Goal: Information Seeking & Learning: Learn about a topic

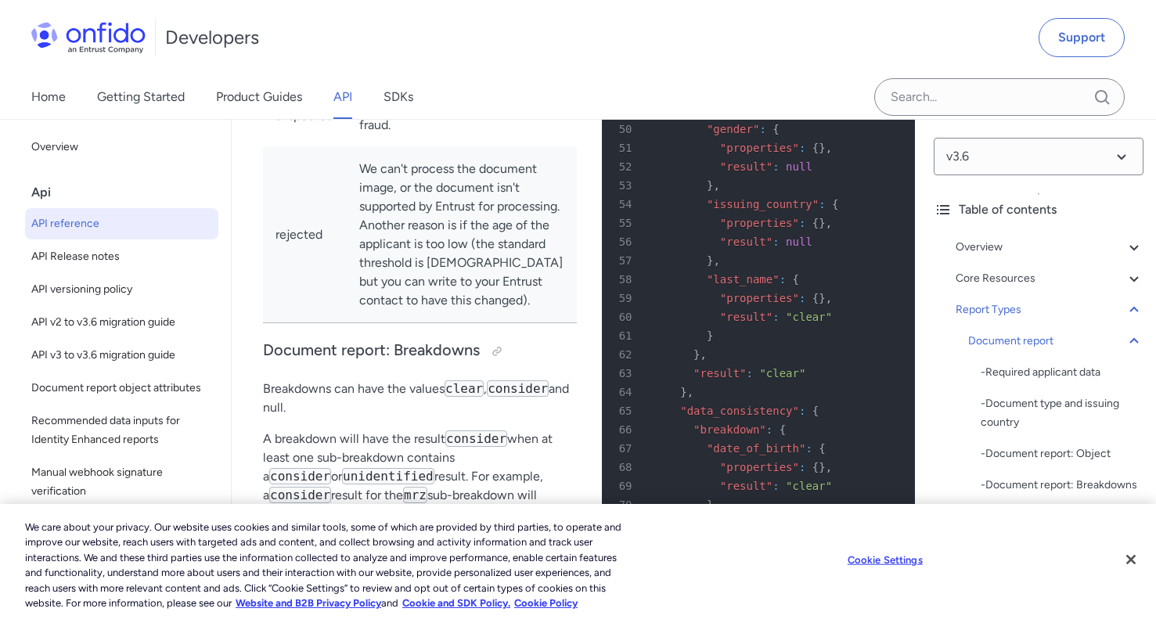
scroll to position [73, 0]
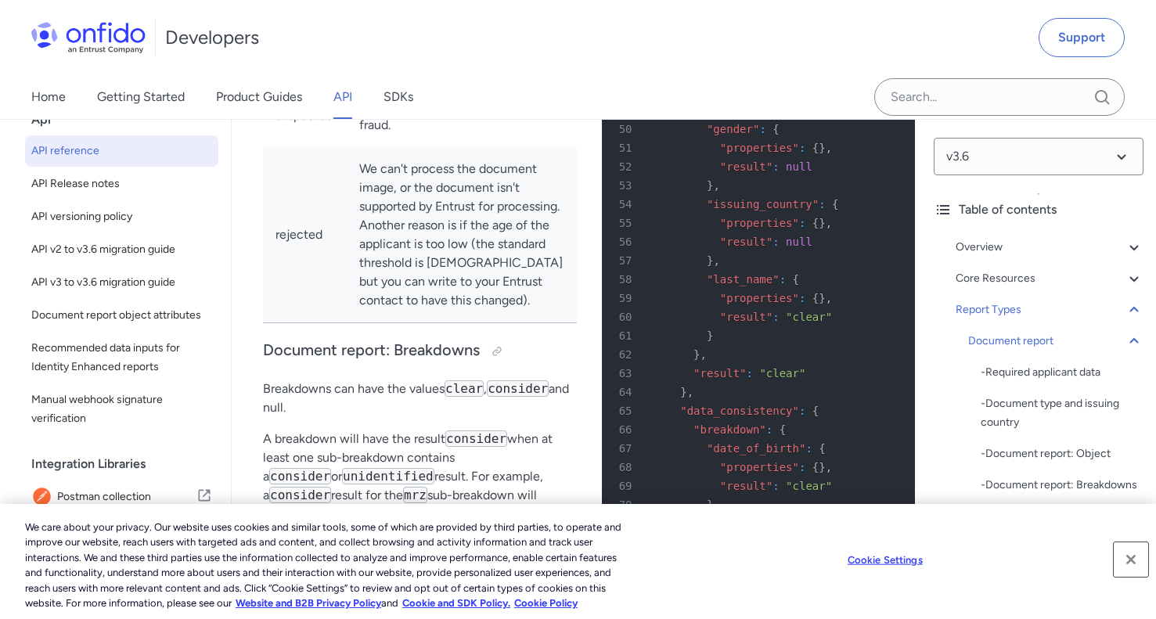
click at [1132, 555] on button "Close" at bounding box center [1130, 559] width 34 height 34
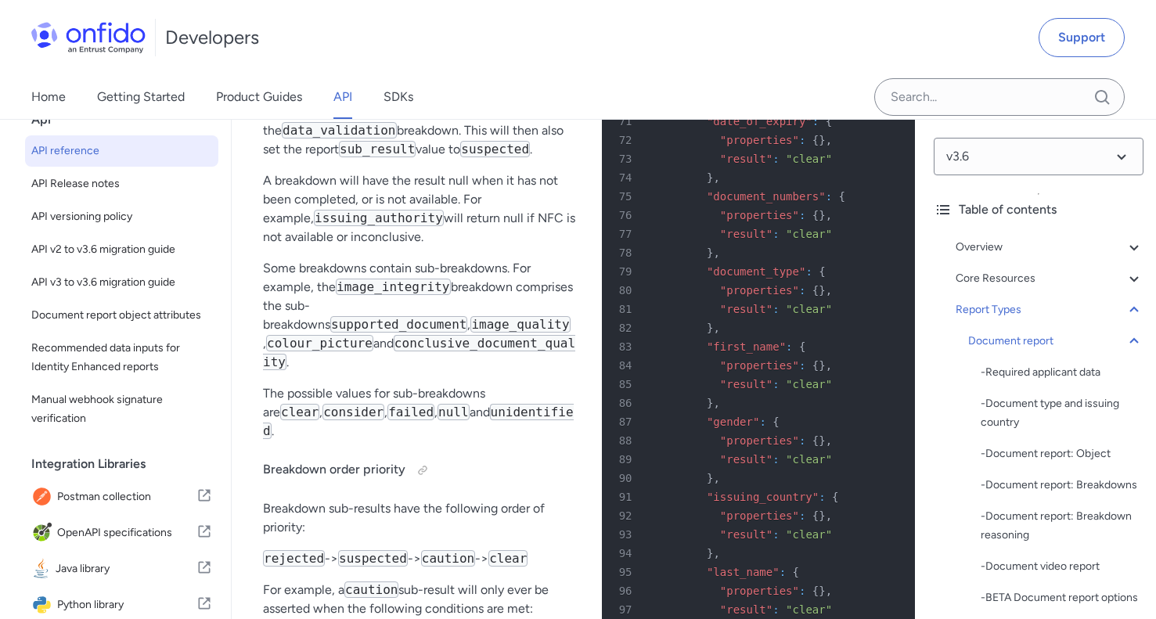
scroll to position [111, 0]
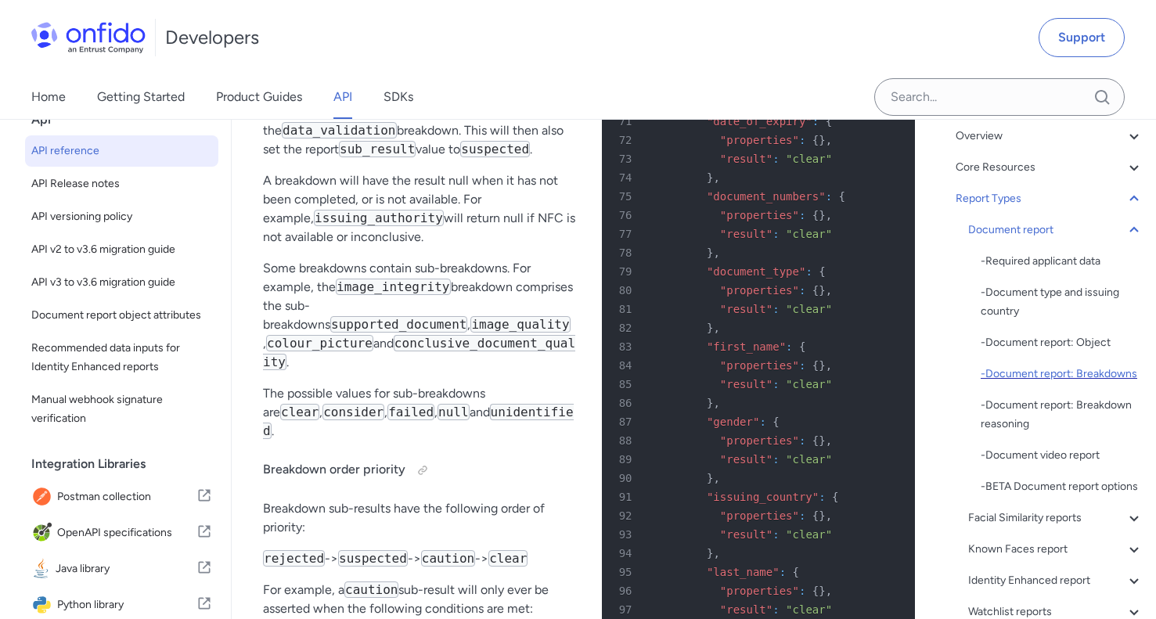
click at [1022, 383] on div "- Document report: Breakdowns" at bounding box center [1061, 374] width 163 height 19
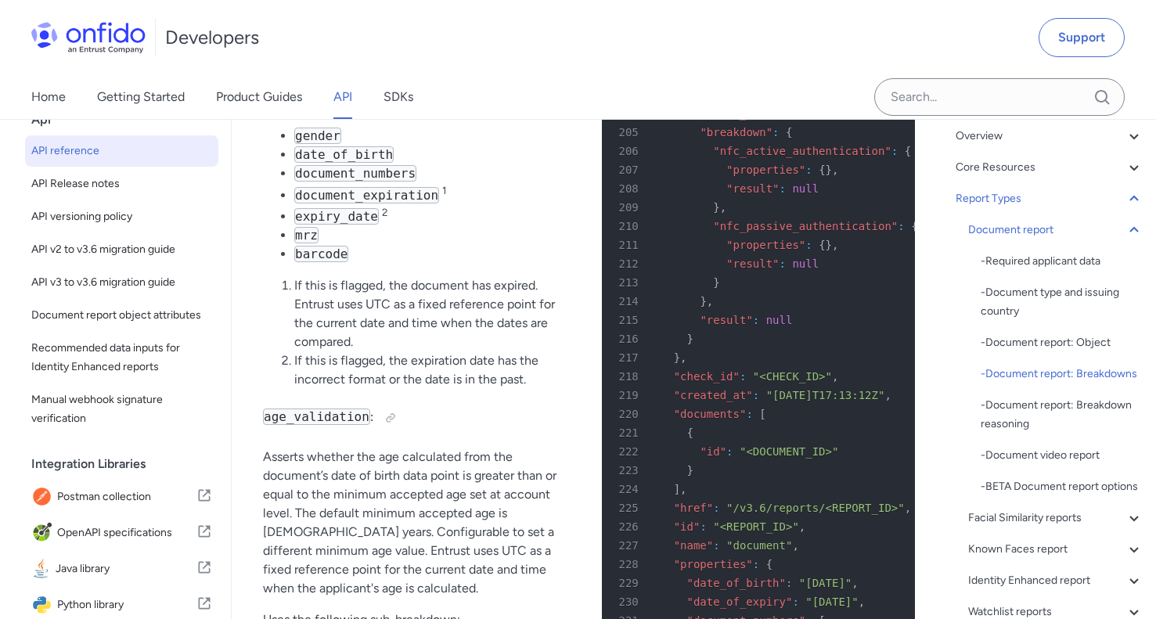
scroll to position [69673, 0]
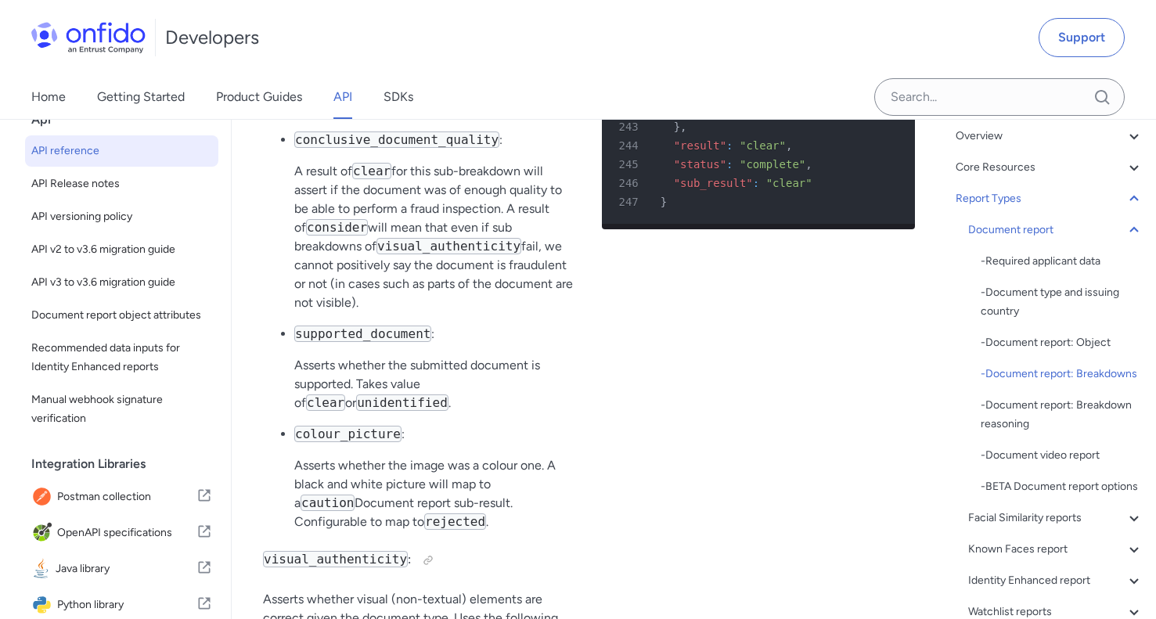
scroll to position [70724, 0]
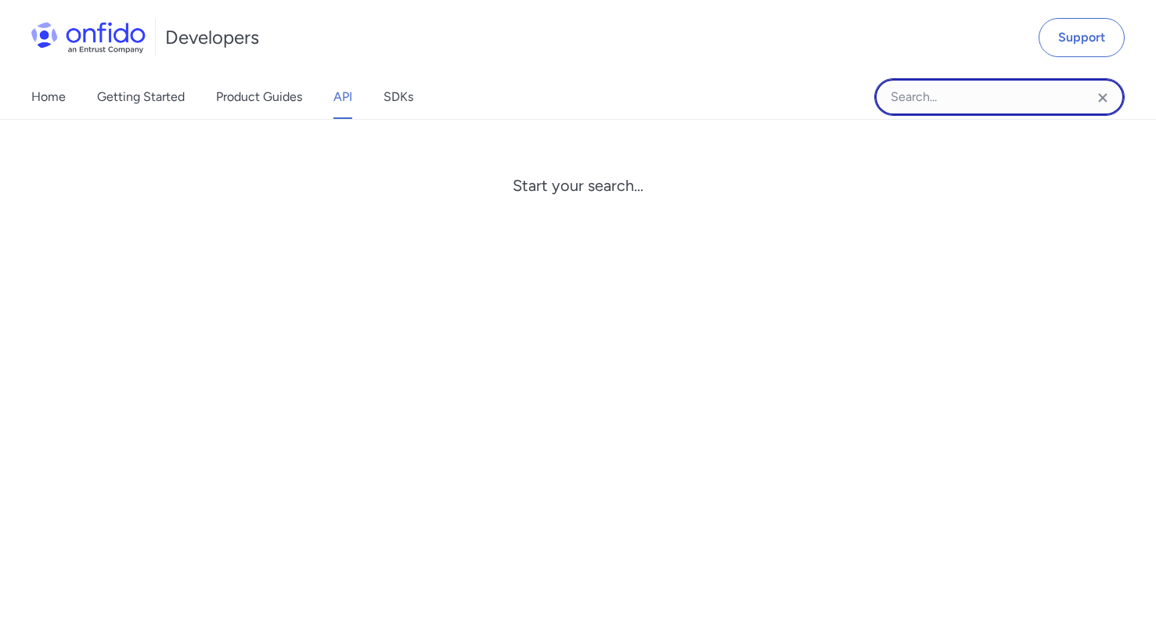
click at [1023, 108] on input "Onfido search input field" at bounding box center [999, 97] width 250 height 38
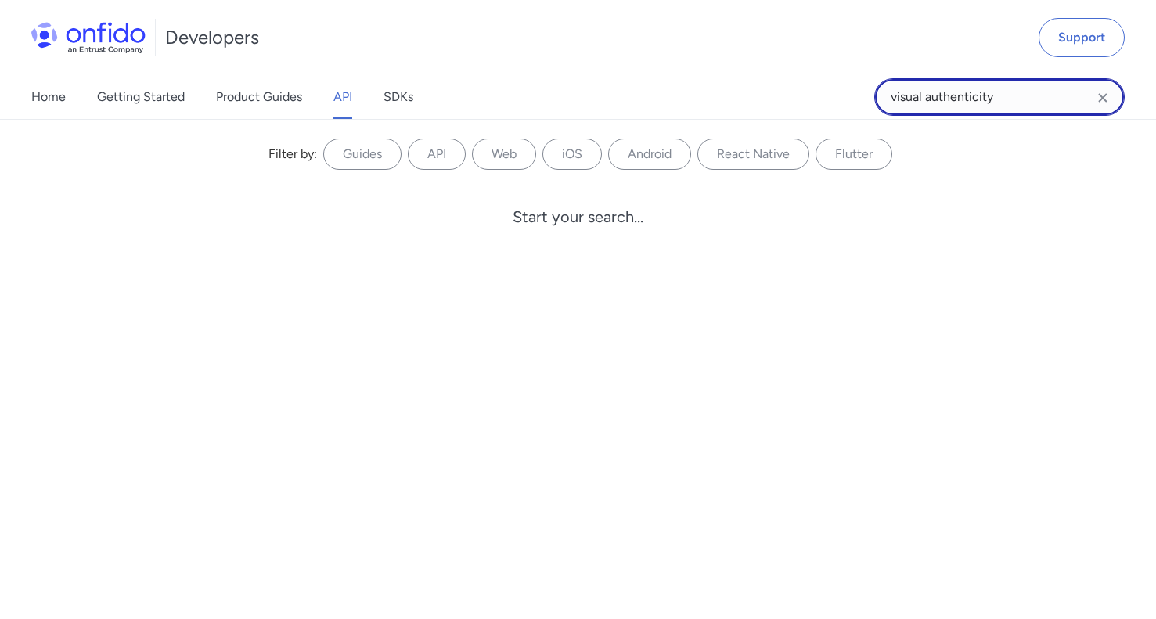
type input "visual authenticity"
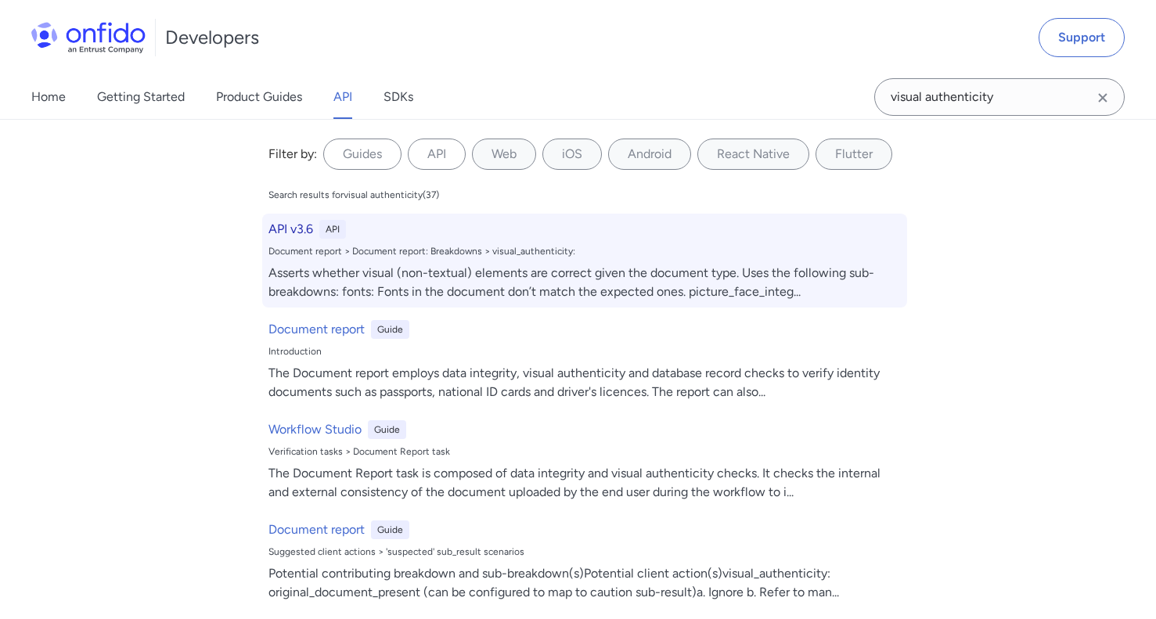
click at [279, 262] on div "API v3.6 API Document report > Document report: Breakdowns > visual_authenticit…" at bounding box center [584, 261] width 645 height 94
click at [282, 232] on h6 "API v3.6" at bounding box center [290, 229] width 45 height 19
click at [386, 275] on div "Asserts whether visual (non-textual) elements are correct given the document ty…" at bounding box center [584, 283] width 632 height 38
click at [557, 292] on div "Asserts whether visual (non-textual) elements are correct given the document ty…" at bounding box center [584, 283] width 632 height 38
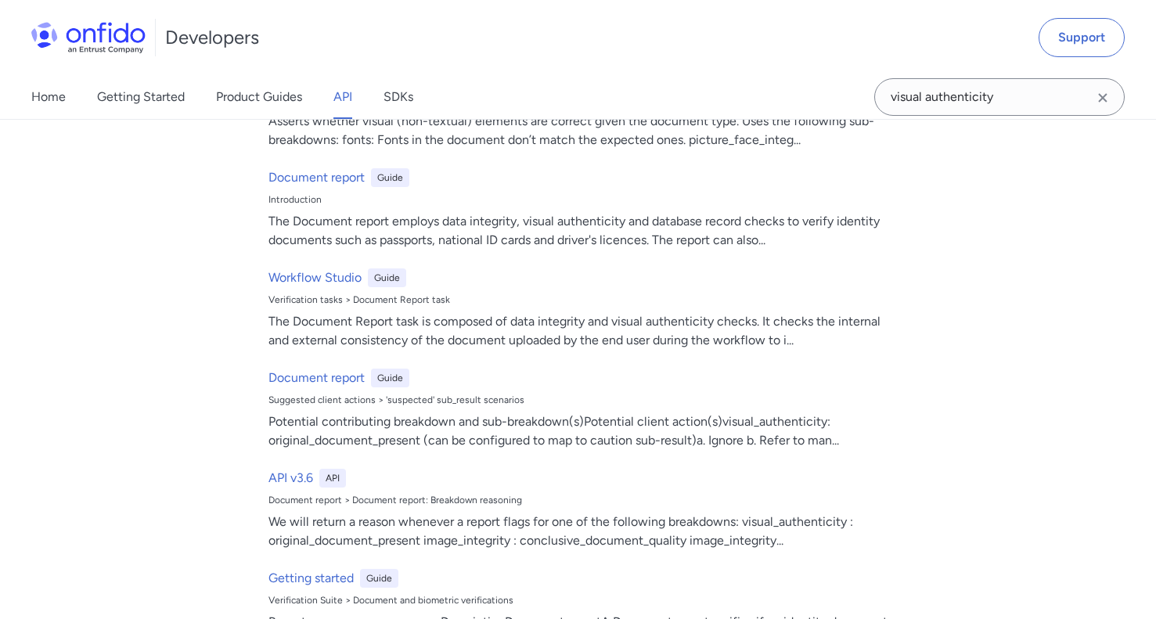
scroll to position [0, 0]
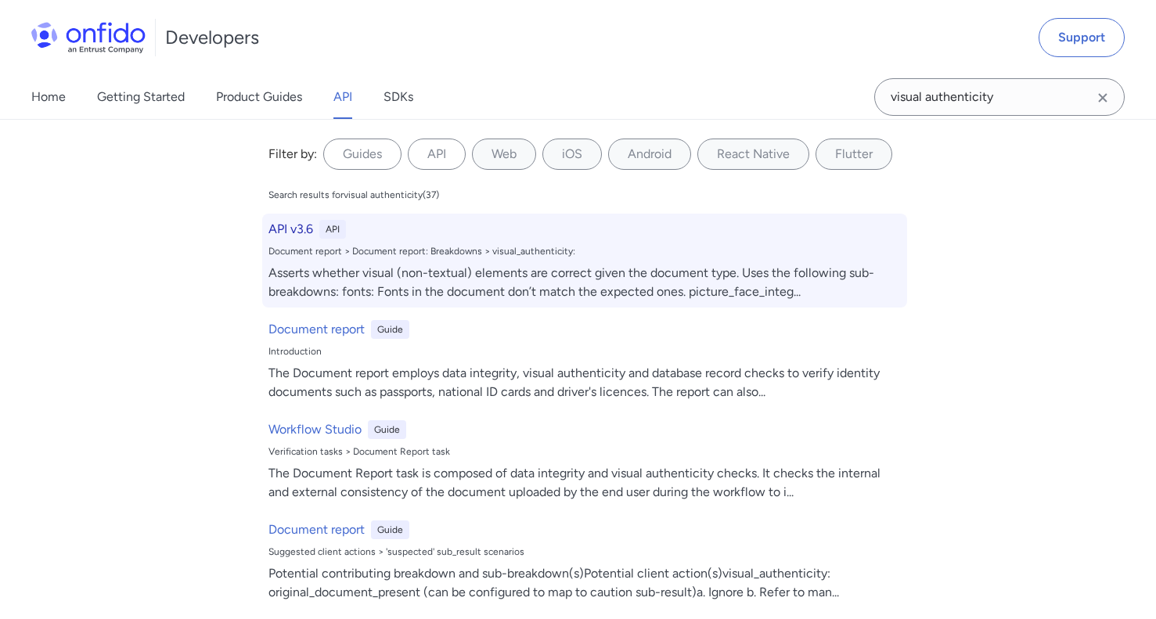
click at [324, 231] on div "API" at bounding box center [332, 229] width 27 height 19
click at [280, 257] on div "Document report > Document report: Breakdowns > visual_authenticity:" at bounding box center [584, 251] width 632 height 13
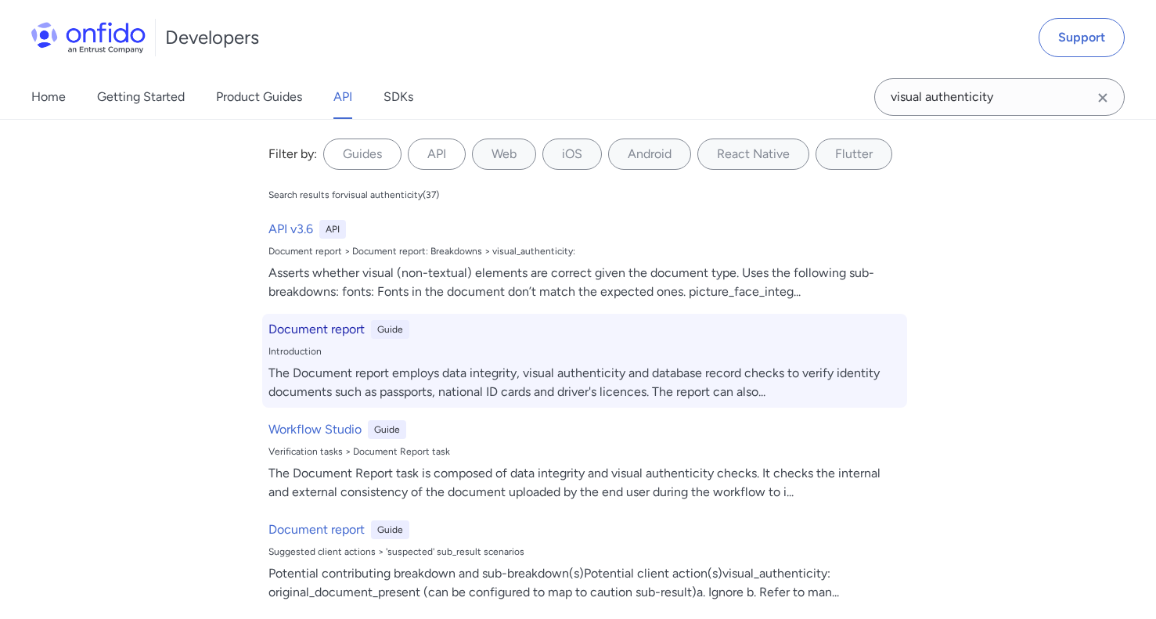
click at [342, 372] on div "The Document report employs data integrity, visual authenticity and database re…" at bounding box center [584, 383] width 632 height 38
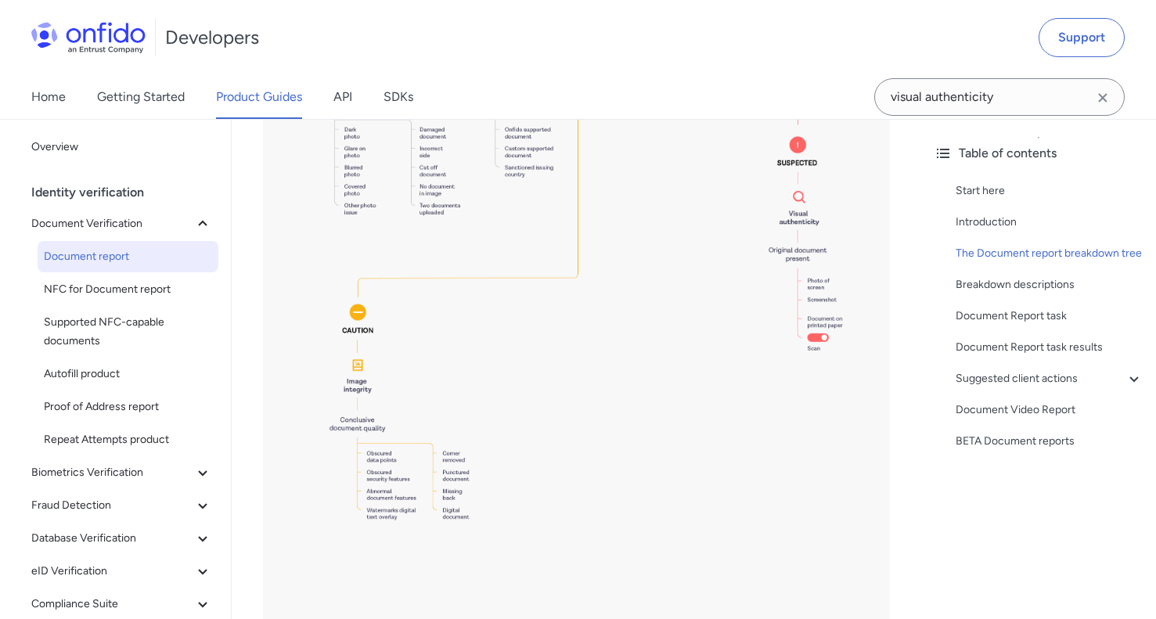
scroll to position [2796, 0]
